Goal: Task Accomplishment & Management: Use online tool/utility

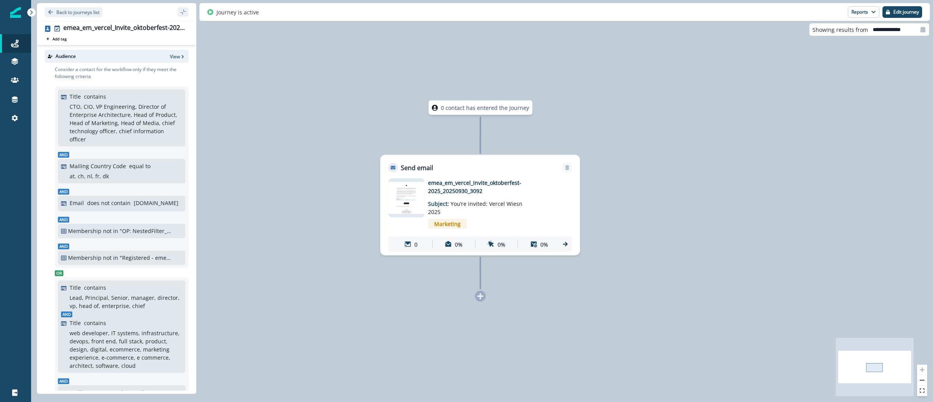
scroll to position [256, 0]
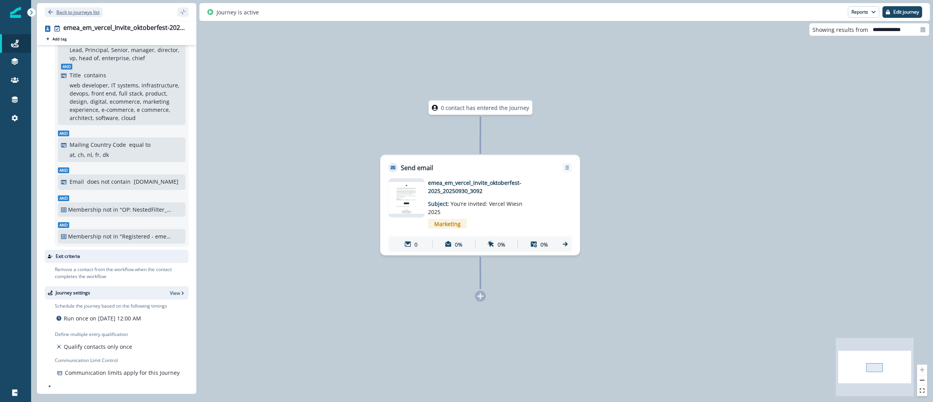
click at [80, 11] on p "Back to journeys list" at bounding box center [77, 12] width 43 height 7
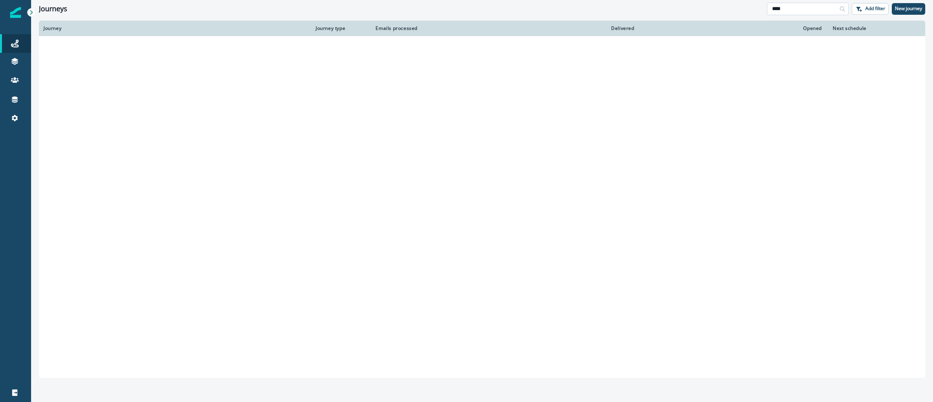
click at [810, 5] on input "****" at bounding box center [808, 9] width 82 height 12
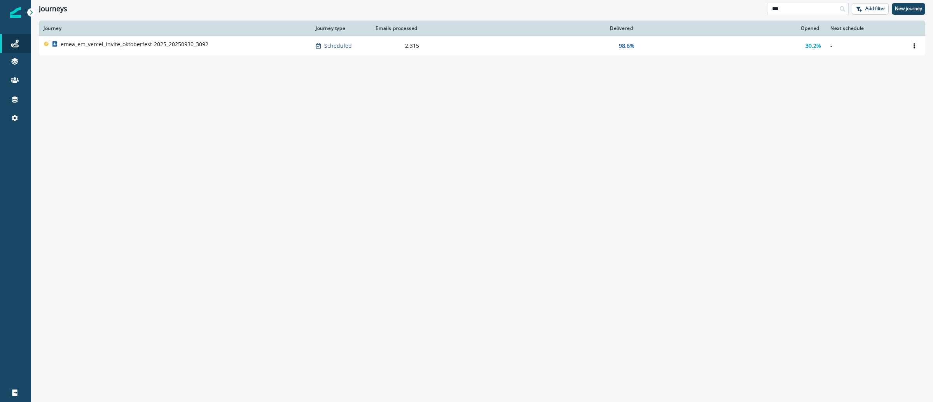
type input "****"
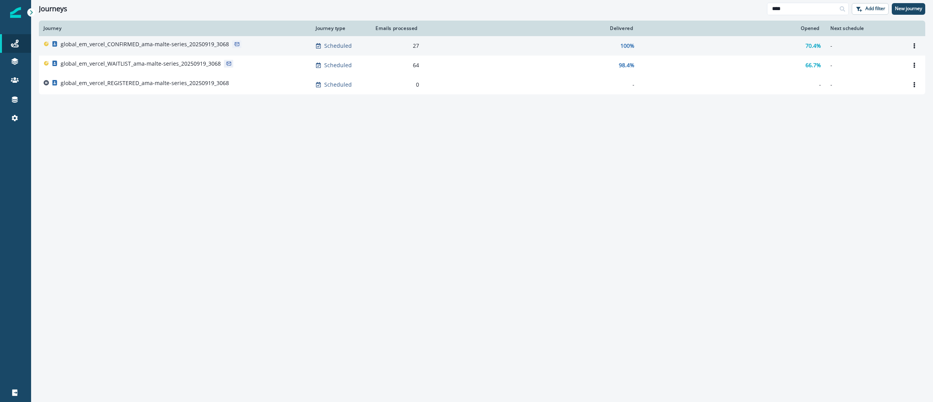
click at [151, 44] on p "global_em_vercel_CONFIRMED_ama-malte-series_20250919_3068" at bounding box center [145, 44] width 168 height 8
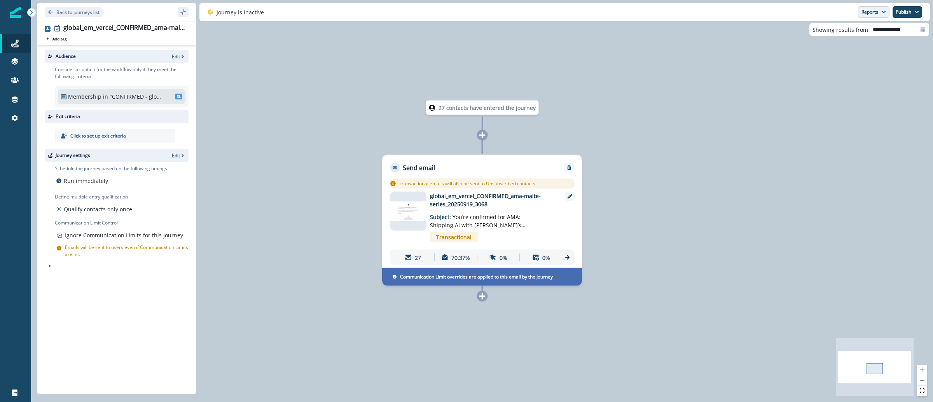
click at [885, 13] on button "Reports" at bounding box center [873, 12] width 31 height 12
click at [873, 14] on button "Reports" at bounding box center [873, 12] width 31 height 12
click at [855, 28] on button "Email Report" at bounding box center [845, 31] width 88 height 14
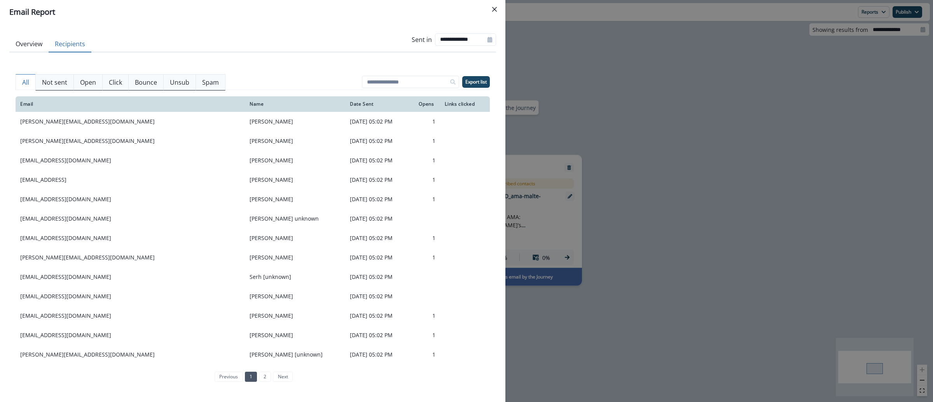
click at [65, 47] on button "Recipients" at bounding box center [70, 44] width 43 height 16
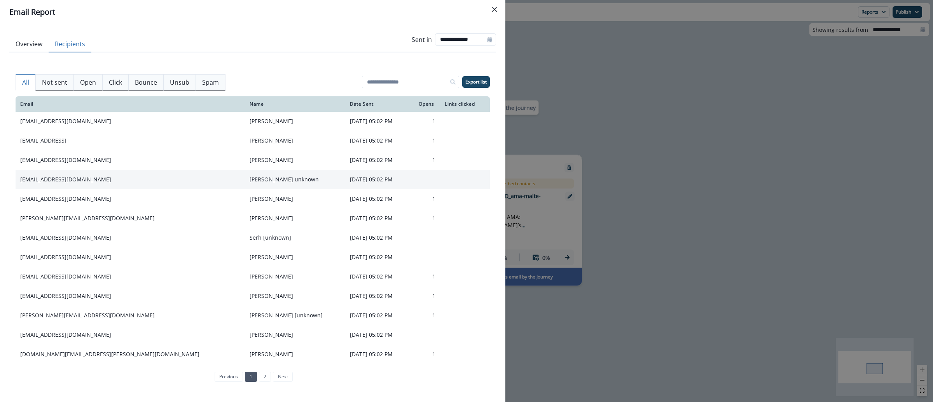
scroll to position [41, 0]
click at [473, 85] on p "Export list" at bounding box center [475, 81] width 21 height 5
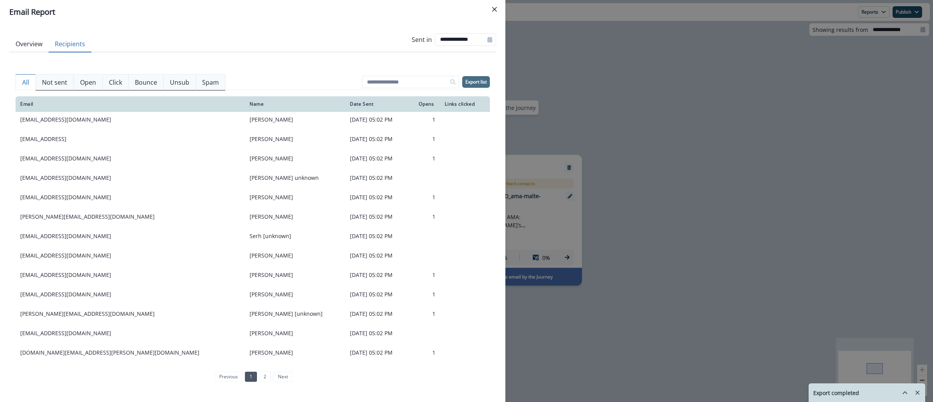
click at [621, 73] on div "**********" at bounding box center [466, 201] width 933 height 402
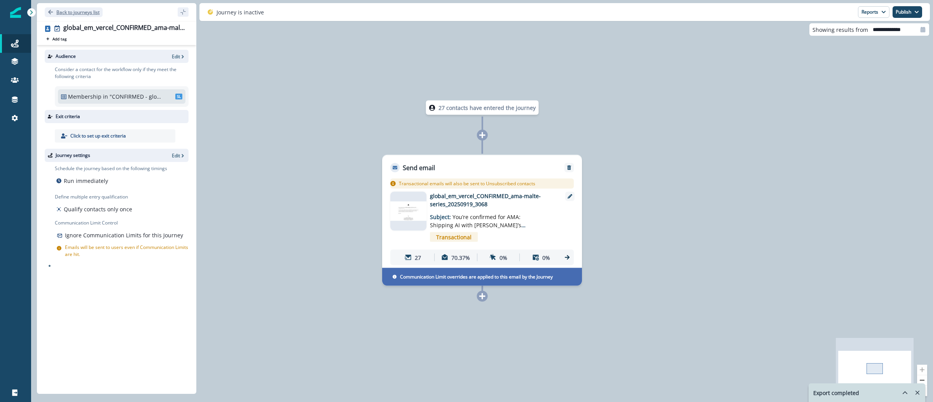
click at [66, 12] on p "Back to journeys list" at bounding box center [77, 12] width 43 height 7
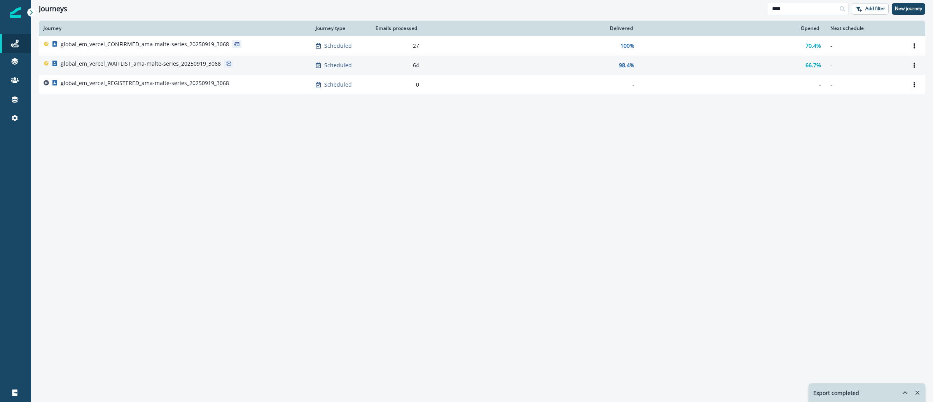
click at [179, 66] on p "global_em_vercel_WAITLIST_ama-malte-series_20250919_3068" at bounding box center [141, 64] width 160 height 8
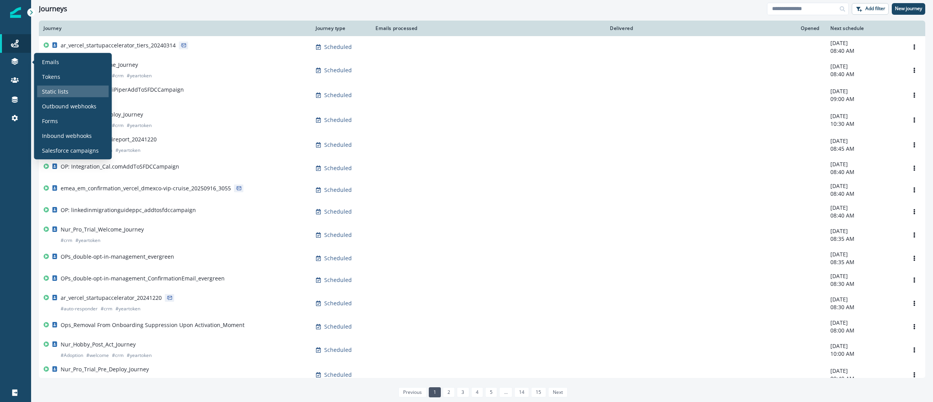
click at [81, 91] on div "Static lists" at bounding box center [73, 92] width 72 height 12
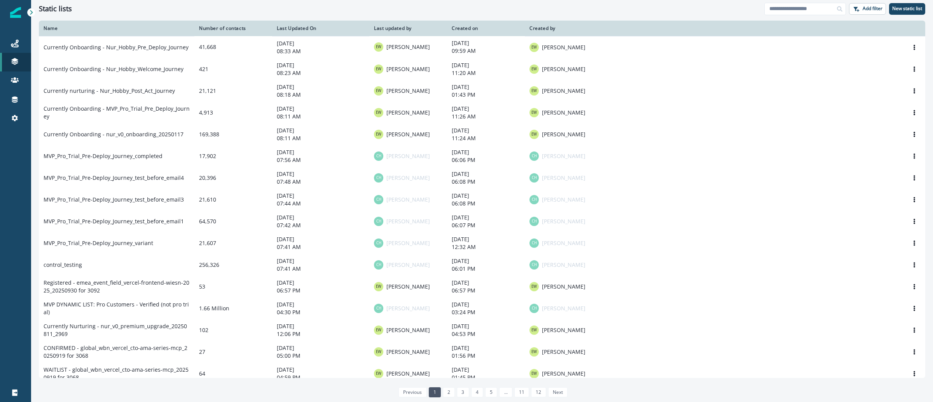
click at [792, 15] on div "Static lists Add filter New static list" at bounding box center [482, 8] width 902 height 17
click at [791, 12] on input at bounding box center [805, 9] width 82 height 12
paste input "**********"
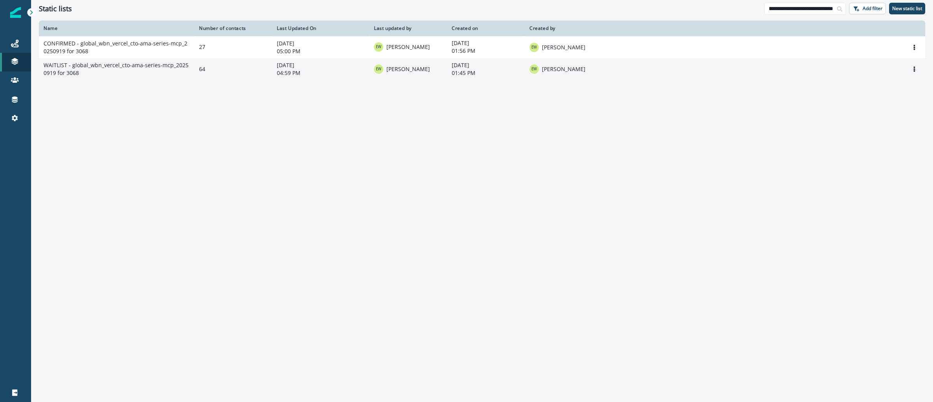
type input "**********"
click at [95, 68] on td "WAITLIST - global_wbn_vercel_cto-ama-series-mcp_20250919 for 3068" at bounding box center [116, 69] width 155 height 22
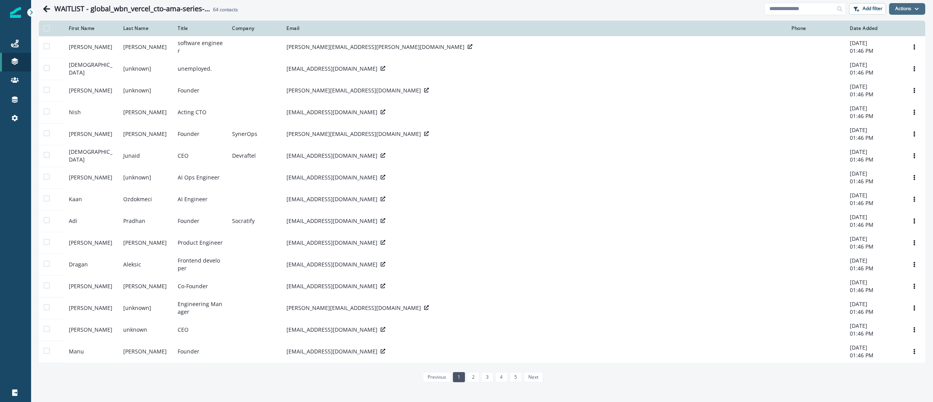
click at [913, 12] on button "Actions" at bounding box center [907, 9] width 36 height 12
click at [876, 41] on button "From a CSV file" at bounding box center [882, 41] width 69 height 13
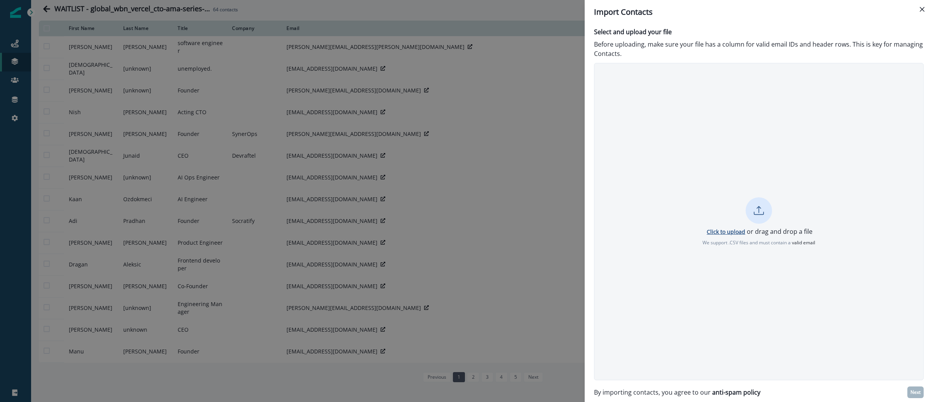
click at [723, 234] on p "Click to upload" at bounding box center [726, 231] width 38 height 7
click at [916, 391] on p "Next" at bounding box center [915, 392] width 10 height 5
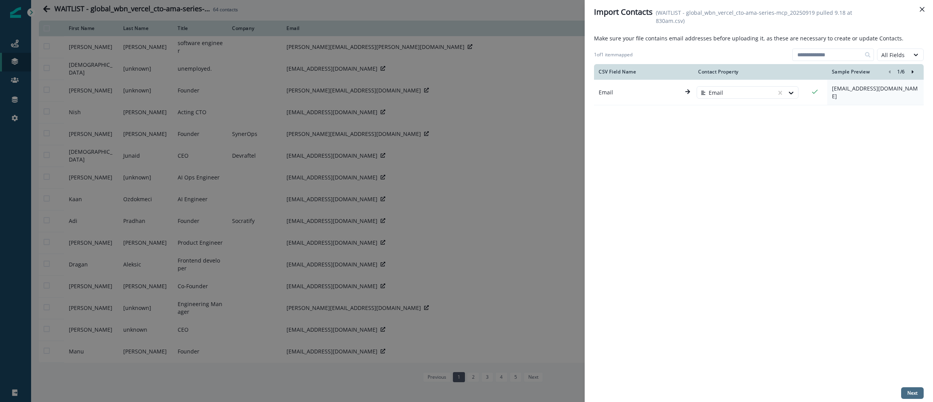
click at [913, 391] on p "Next" at bounding box center [912, 393] width 10 height 5
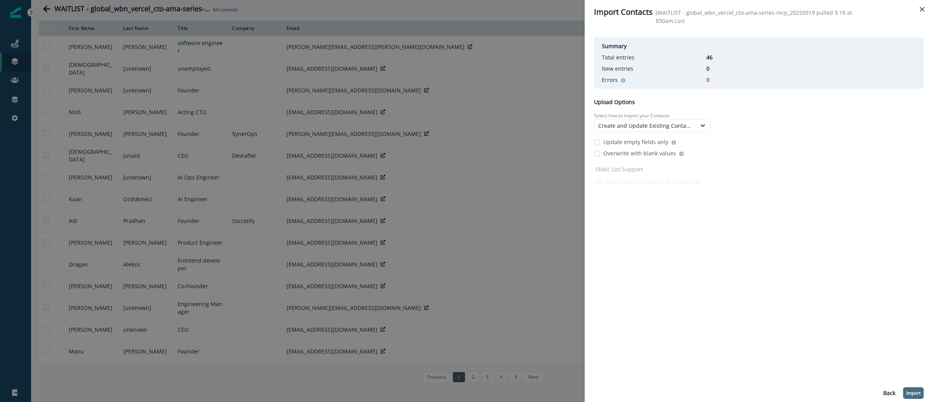
click at [909, 388] on button "Import" at bounding box center [913, 393] width 21 height 12
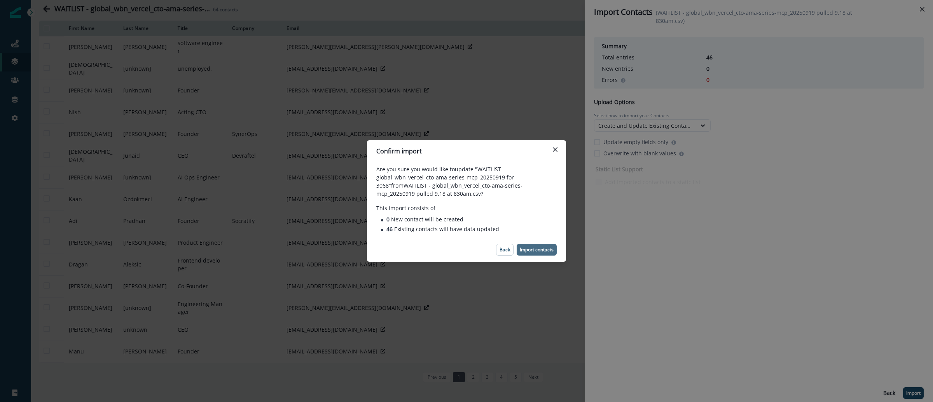
click at [535, 253] on p "Import contacts" at bounding box center [537, 249] width 34 height 5
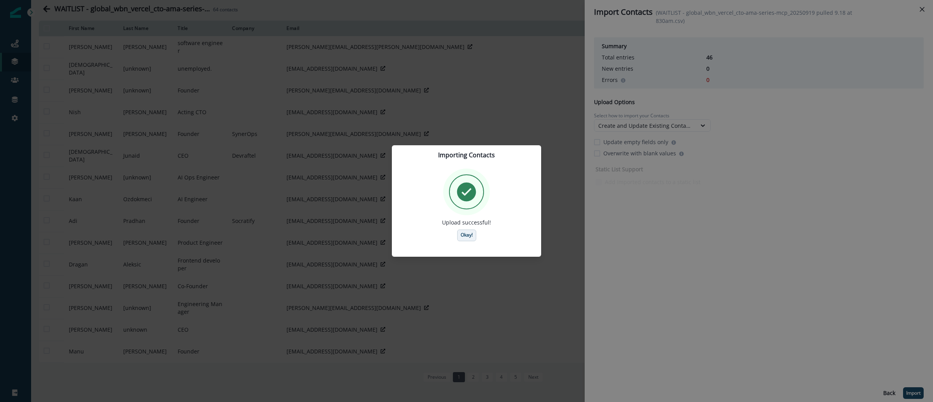
click at [461, 238] on p "Okay!" at bounding box center [467, 234] width 12 height 5
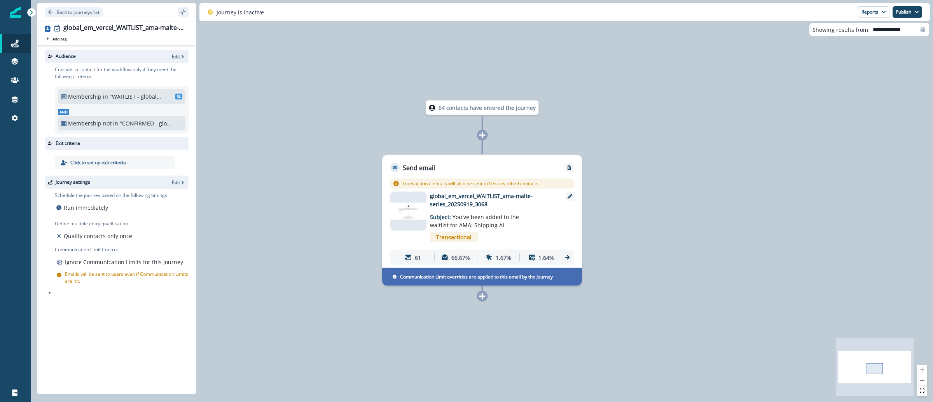
click at [179, 55] on p "Edit" at bounding box center [176, 56] width 8 height 7
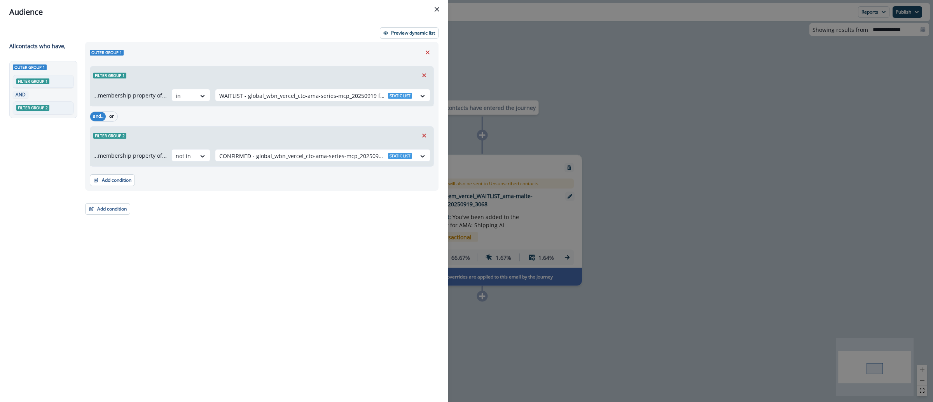
click at [635, 102] on div "Audience Preview dynamic list All contact s who have, Outer group 1 Filter grou…" at bounding box center [466, 201] width 933 height 402
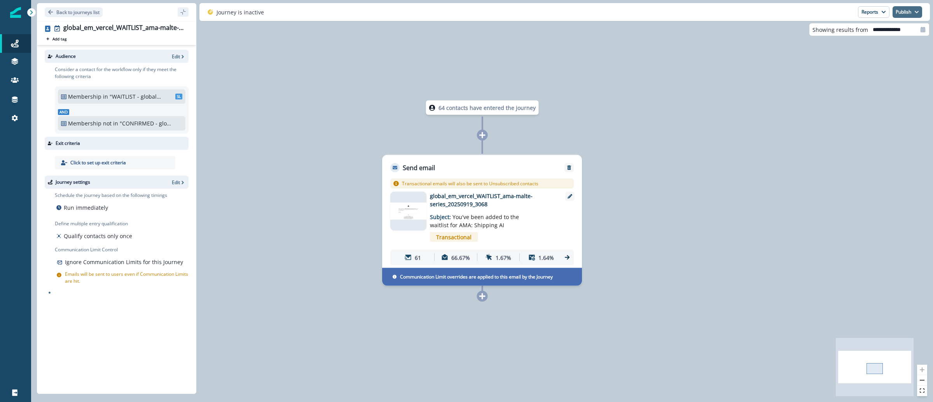
click at [919, 13] on button "Publish" at bounding box center [907, 12] width 30 height 12
click at [894, 33] on button "as active journey" at bounding box center [879, 31] width 86 height 14
